Goal: Find contact information: Find contact information

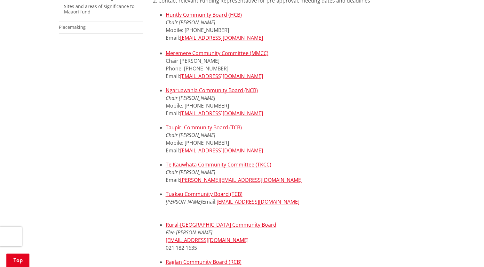
scroll to position [224, 0]
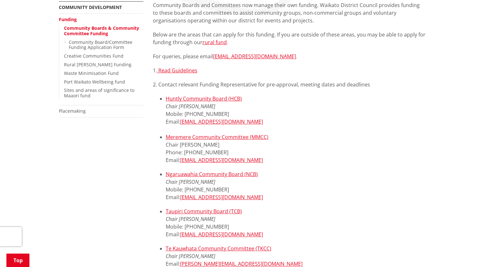
scroll to position [160, 0]
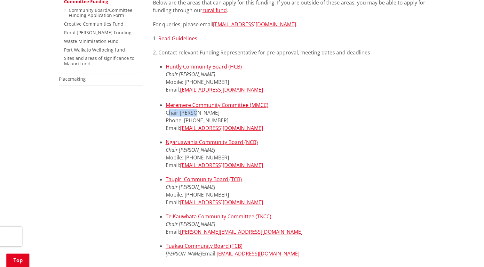
drag, startPoint x: 167, startPoint y: 113, endPoint x: 193, endPoint y: 115, distance: 25.7
click at [193, 115] on li "Meremere Community Committee (MMCC) Chair [PERSON_NAME] Phone: [PHONE_NUMBER] E…" at bounding box center [296, 116] width 260 height 31
drag, startPoint x: 193, startPoint y: 115, endPoint x: 162, endPoint y: 109, distance: 31.3
click at [161, 109] on ul "Huntly Community Board (HCB) Chair [PERSON_NAME] Mobile: [PHONE_NUMBER] Email: …" at bounding box center [289, 97] width 272 height 69
click at [198, 115] on li "Meremere Community Committee (MMCC) Chair [PERSON_NAME] Phone: [PHONE_NUMBER] E…" at bounding box center [296, 116] width 260 height 31
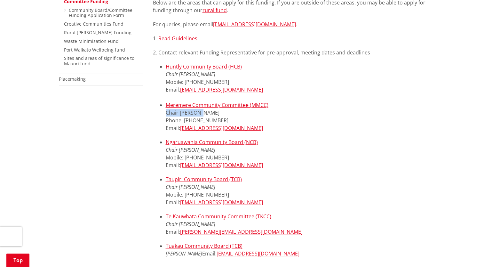
drag, startPoint x: 196, startPoint y: 113, endPoint x: 153, endPoint y: 113, distance: 43.2
click at [153, 113] on ul "Huntly Community Board (HCB) Chair [PERSON_NAME] Mobile: [PHONE_NUMBER] Email: …" at bounding box center [289, 97] width 272 height 69
drag, startPoint x: 153, startPoint y: 113, endPoint x: 183, endPoint y: 111, distance: 30.1
copy li "Chair [PERSON_NAME]"
drag, startPoint x: 223, startPoint y: 128, endPoint x: 182, endPoint y: 130, distance: 41.9
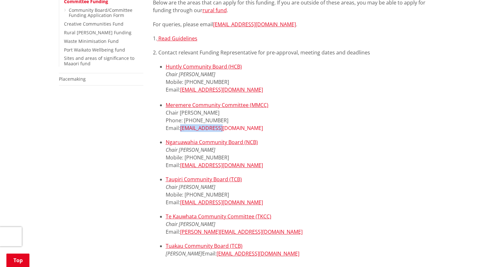
click at [182, 130] on li "Meremere Community Committee (MMCC) Chair [PERSON_NAME] Phone: [PHONE_NUMBER] E…" at bounding box center [296, 116] width 260 height 31
drag, startPoint x: 182, startPoint y: 130, endPoint x: 189, endPoint y: 130, distance: 7.0
copy link "[EMAIL_ADDRESS][DOMAIN_NAME]"
drag, startPoint x: 200, startPoint y: 113, endPoint x: 165, endPoint y: 111, distance: 35.2
click at [166, 111] on li "Meremere Community Committee (MMCC) Chair [PERSON_NAME] Phone: [PHONE_NUMBER] E…" at bounding box center [296, 116] width 260 height 31
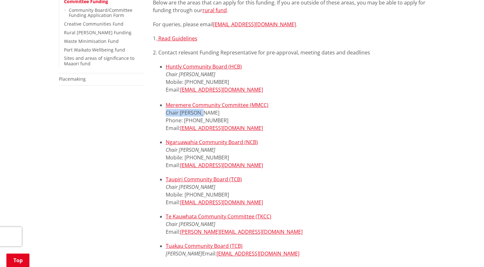
copy li "Chair [PERSON_NAME]"
